Goal: Task Accomplishment & Management: Manage account settings

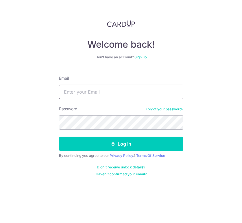
type input "[EMAIL_ADDRESS][DOMAIN_NAME]"
click at [121, 144] on button "Log in" at bounding box center [121, 144] width 124 height 14
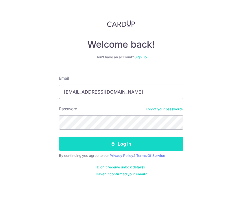
click at [95, 146] on button "Log in" at bounding box center [121, 144] width 124 height 14
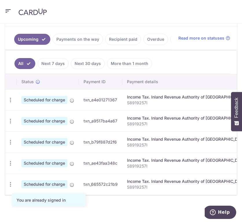
scroll to position [148, 0]
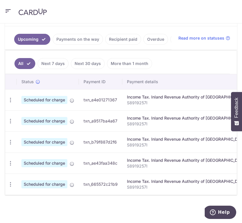
click at [123, 35] on link "Recipient paid" at bounding box center [123, 39] width 36 height 11
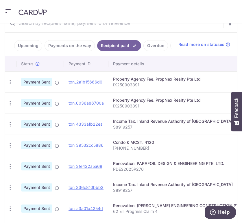
scroll to position [135, 0]
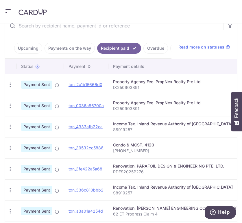
click at [28, 48] on link "Upcoming" at bounding box center [28, 48] width 28 height 11
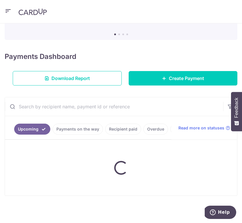
scroll to position [58, 0]
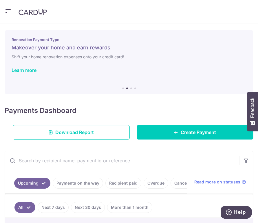
click at [151, 74] on div "Renovation Payment Type Makeover your home and earn rewards Shift your home ren…" at bounding box center [129, 58] width 248 height 57
